Goal: Navigation & Orientation: Find specific page/section

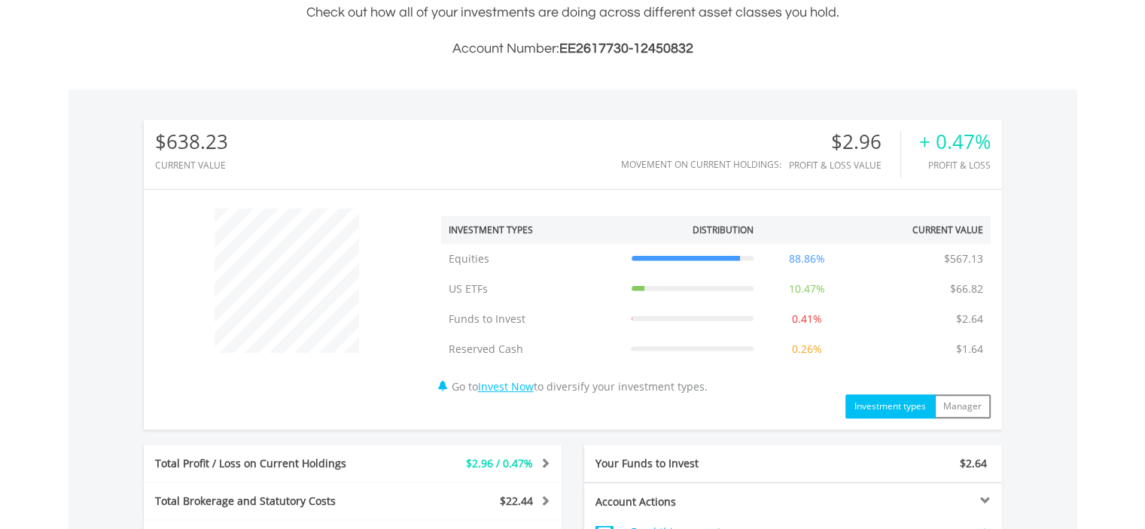
scroll to position [144, 286]
click at [214, 409] on div "﻿ Investment Types Distribution Current Value Show All Equities Equities $567.1…" at bounding box center [573, 309] width 858 height 217
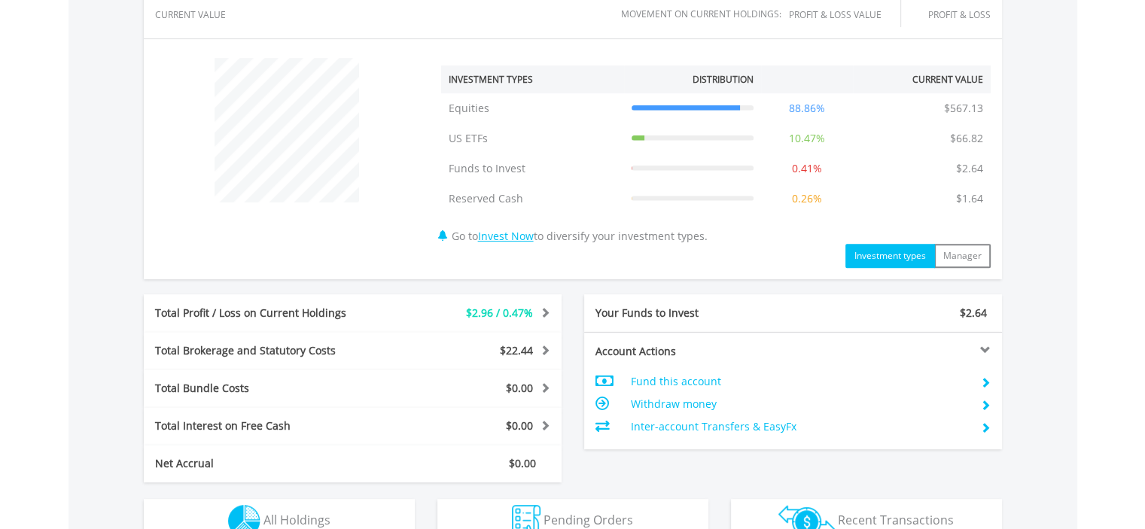
scroll to position [602, 0]
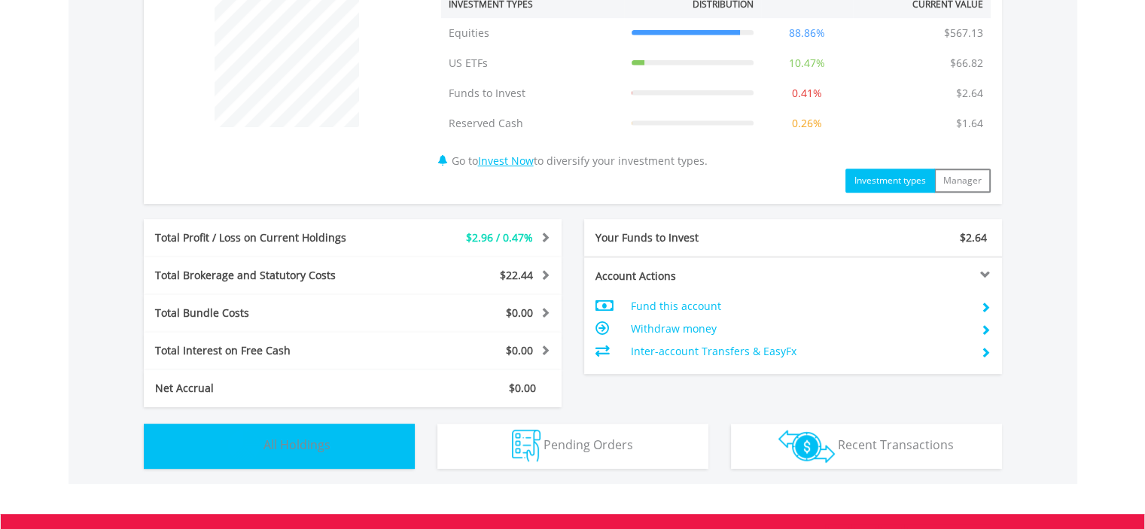
click at [220, 445] on button "Holdings All Holdings" at bounding box center [279, 446] width 271 height 45
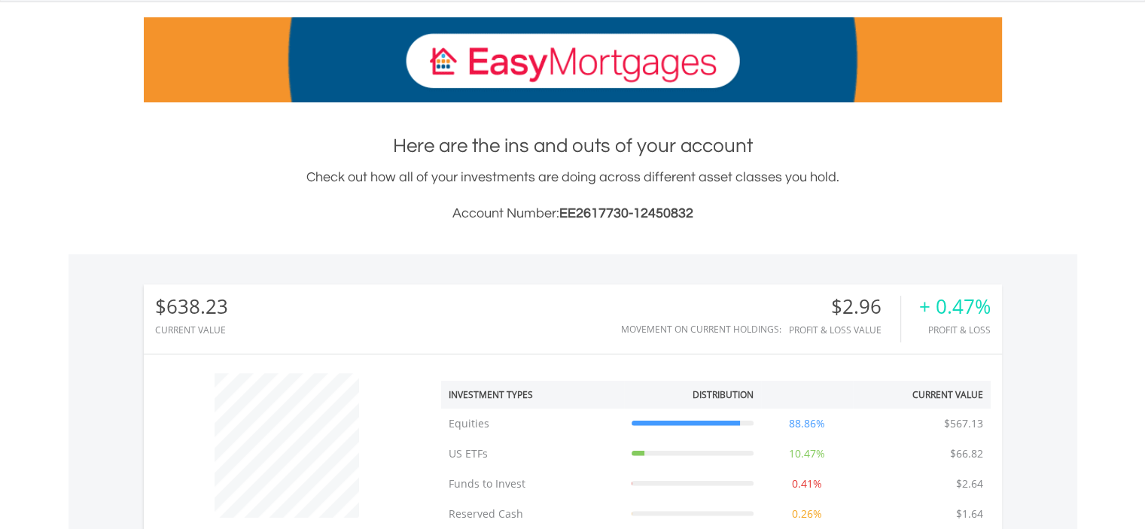
scroll to position [0, 0]
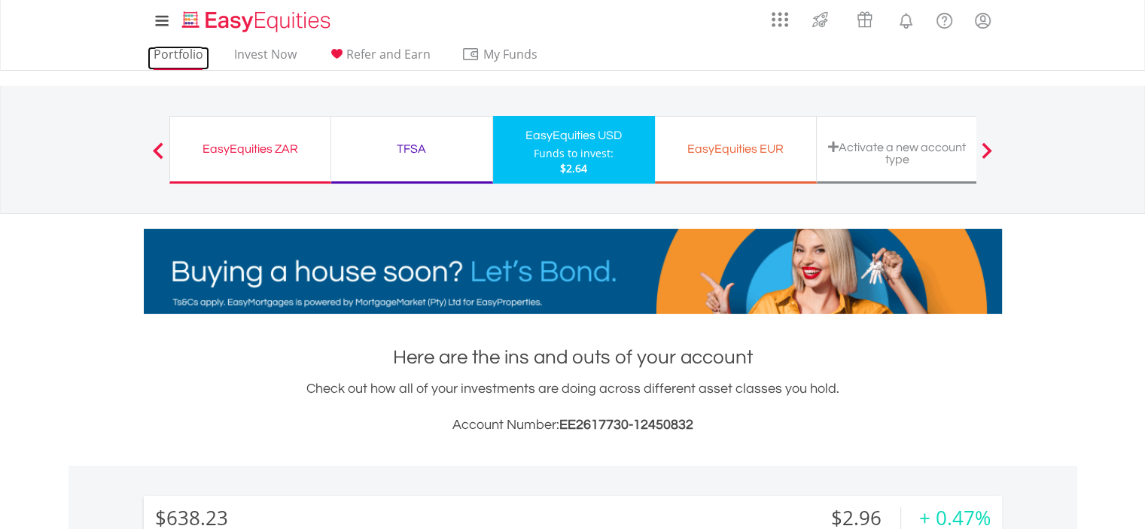
click at [180, 63] on link "Portfolio" at bounding box center [179, 58] width 62 height 23
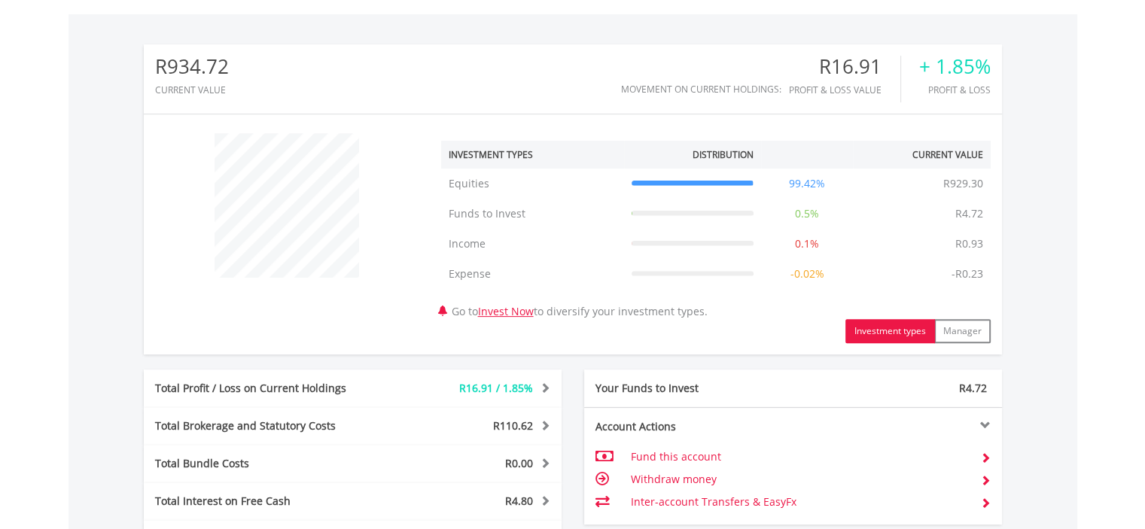
scroll to position [753, 0]
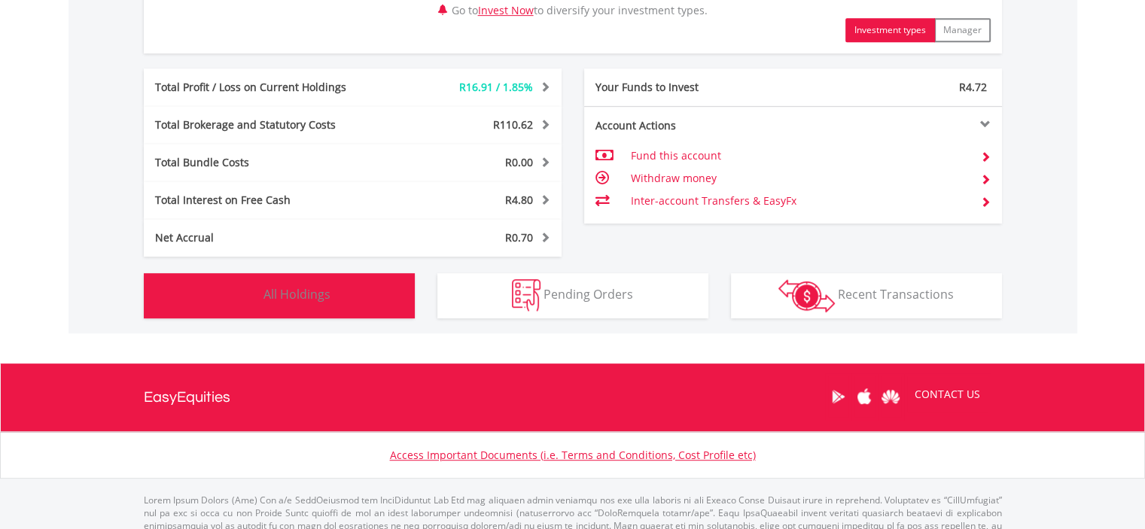
click at [251, 304] on img "button" at bounding box center [244, 295] width 32 height 32
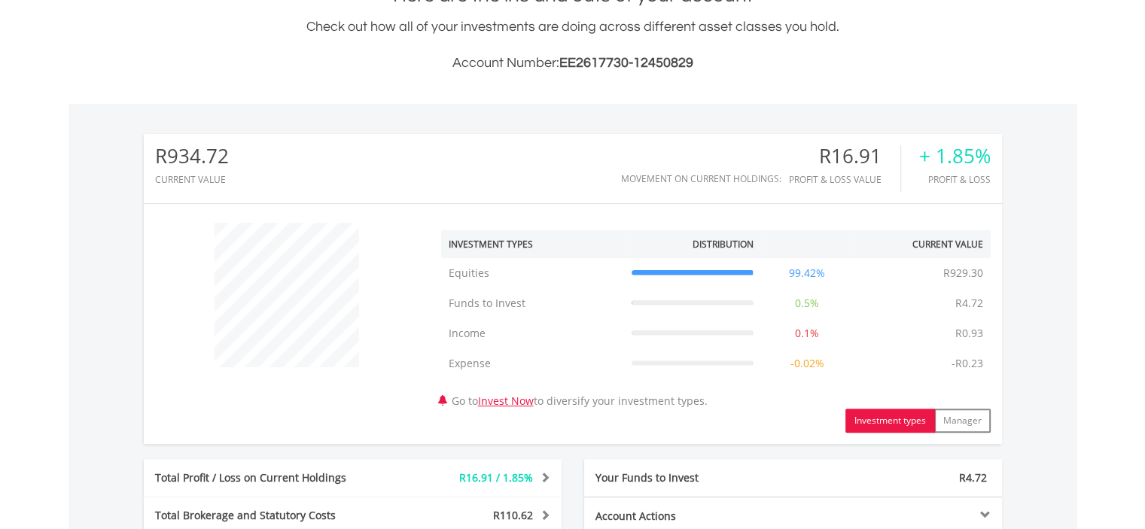
scroll to position [588, 0]
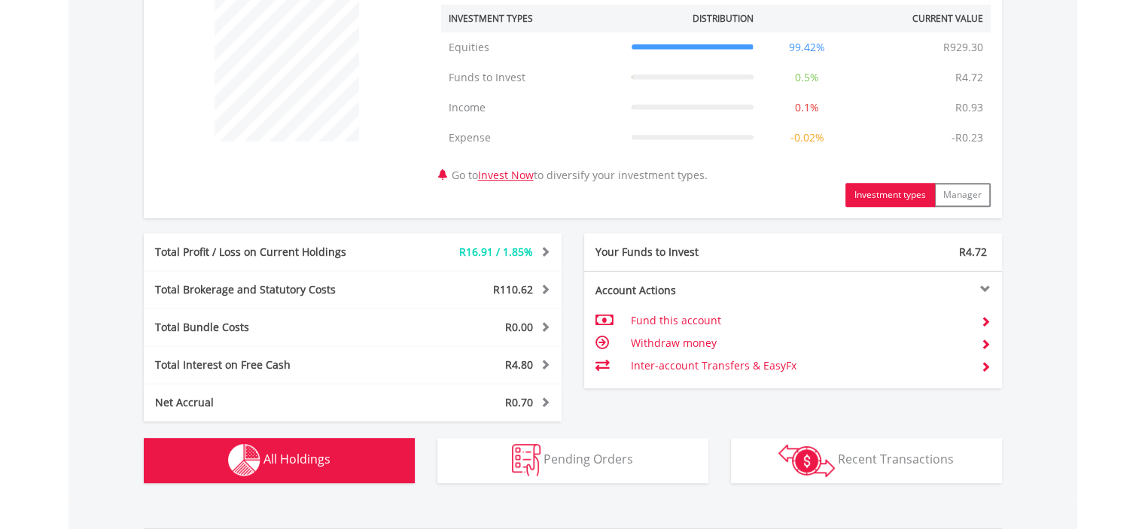
click at [189, 455] on button "Holdings All Holdings" at bounding box center [279, 460] width 271 height 45
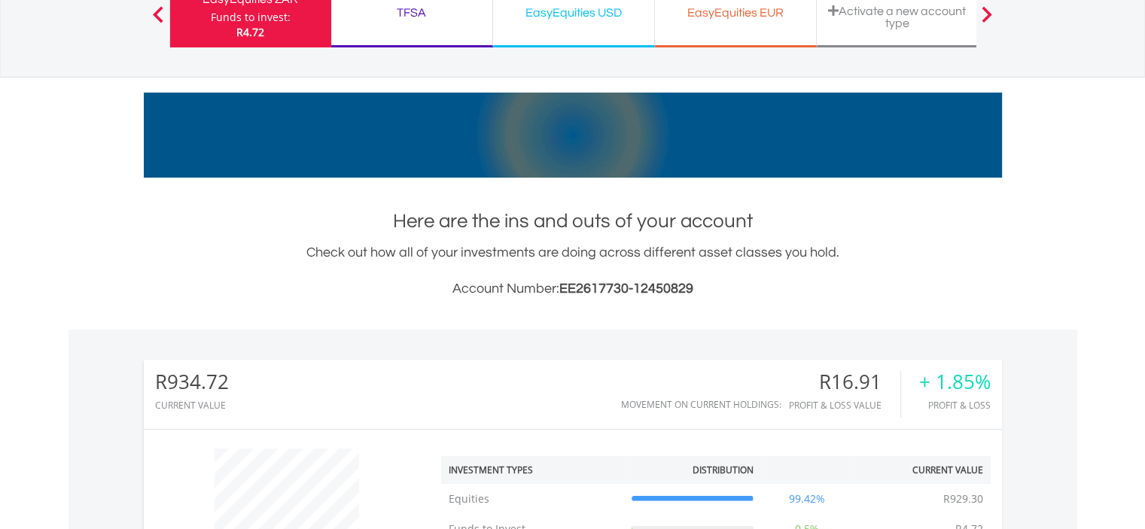
scroll to position [0, 0]
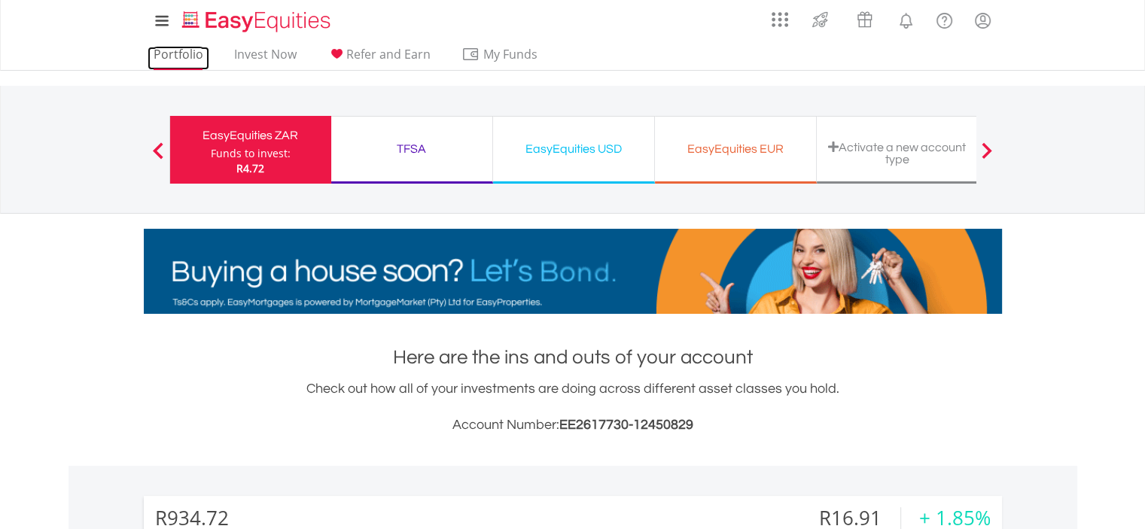
click at [180, 59] on link "Portfolio" at bounding box center [179, 58] width 62 height 23
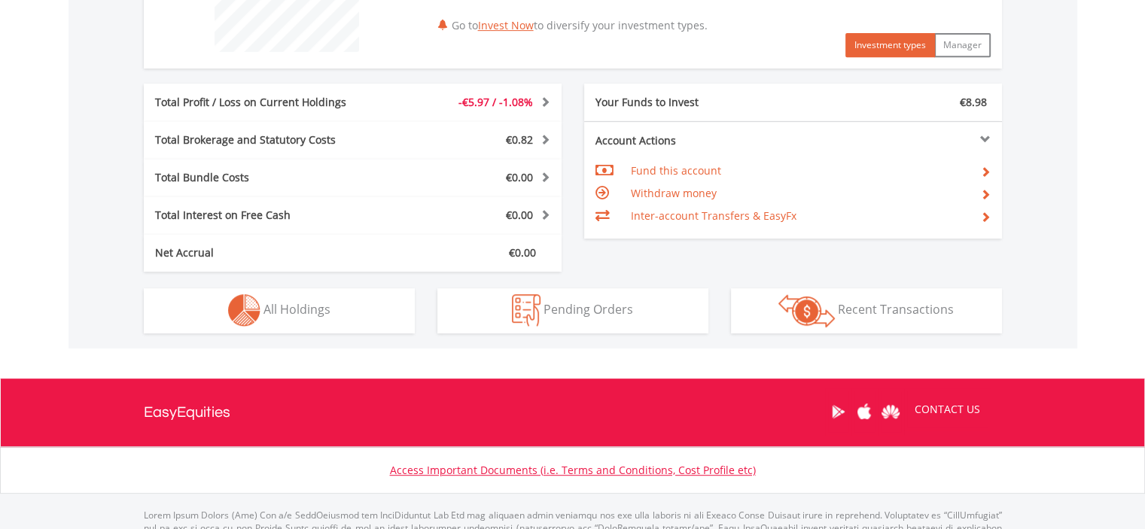
scroll to position [742, 0]
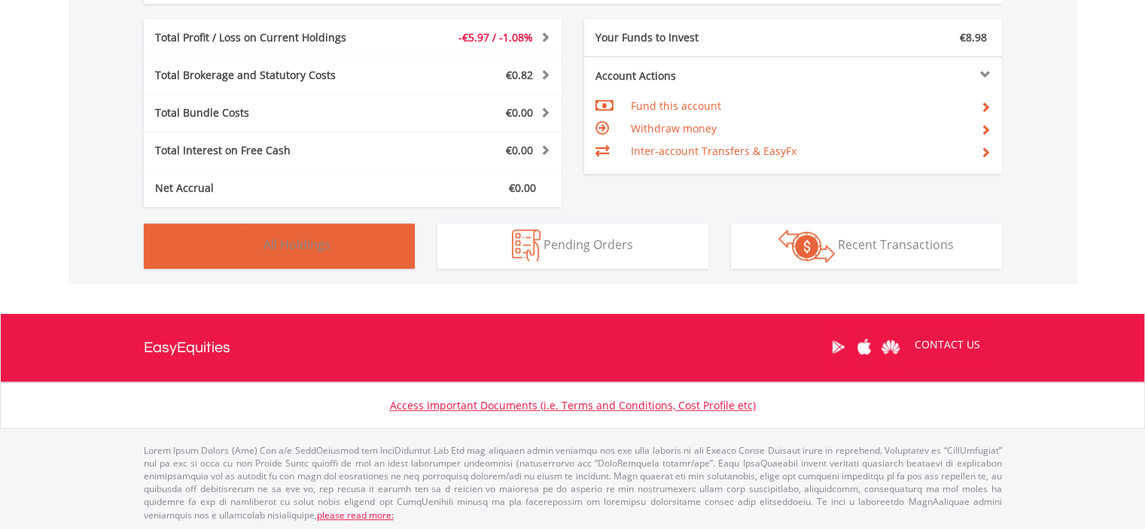
click at [289, 260] on button "Holdings All Holdings" at bounding box center [279, 246] width 271 height 45
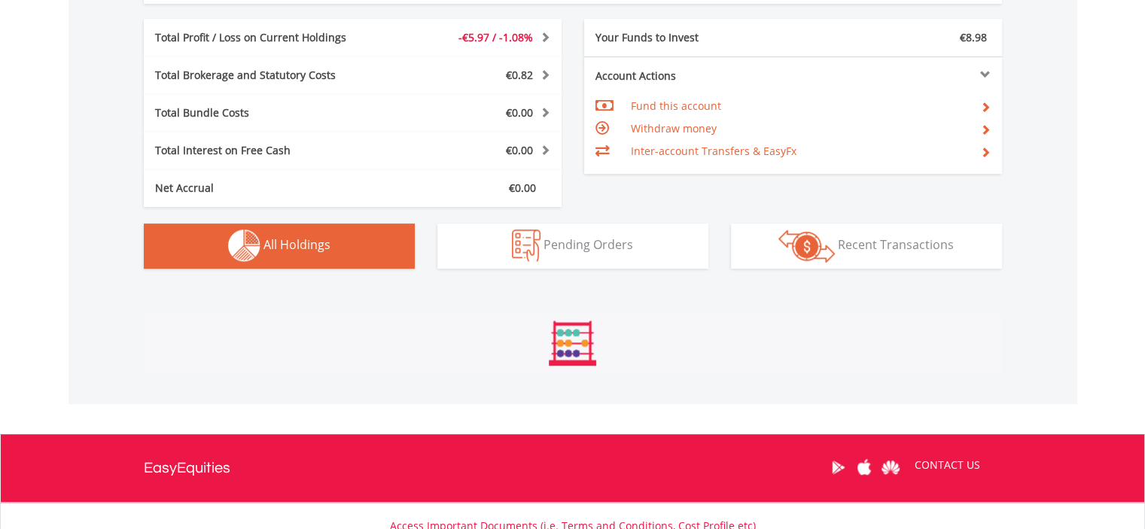
scroll to position [1054, 0]
